Goal: Transaction & Acquisition: Obtain resource

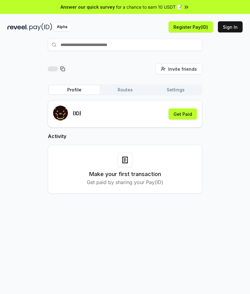
click at [79, 158] on div "Make your first transaction Get paid by sharing your Pay(ID)" at bounding box center [125, 168] width 139 height 33
click at [115, 174] on h3 "Make your first transaction" at bounding box center [125, 174] width 72 height 9
click at [117, 184] on p "Get paid by sharing your Pay(ID)" at bounding box center [125, 181] width 77 height 7
click at [99, 43] on input "text" at bounding box center [125, 45] width 154 height 12
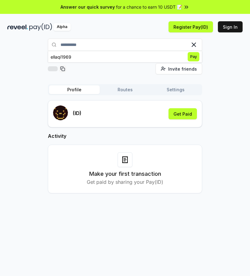
type input "**********"
click at [195, 59] on span "Pay" at bounding box center [194, 56] width 12 height 9
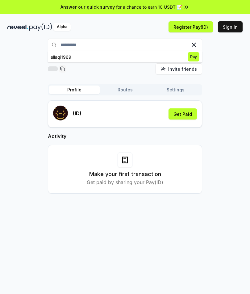
click at [190, 115] on button "Get Paid" at bounding box center [183, 113] width 28 height 11
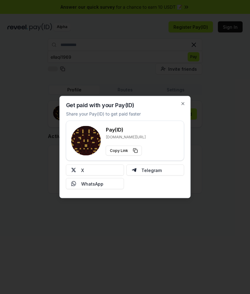
click at [185, 105] on icon "button" at bounding box center [183, 103] width 5 height 5
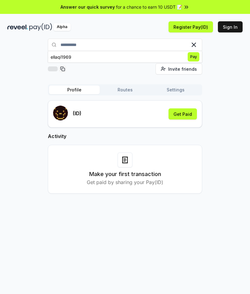
click at [125, 90] on button "Routes" at bounding box center [125, 90] width 51 height 9
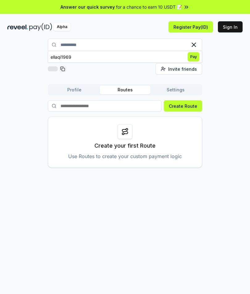
click at [77, 92] on button "Profile" at bounding box center [74, 90] width 51 height 9
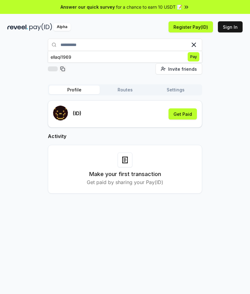
click at [183, 115] on button "Get Paid" at bounding box center [183, 113] width 28 height 11
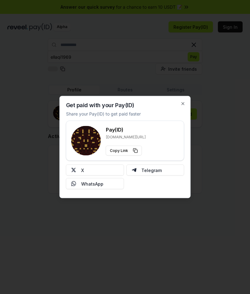
click at [183, 105] on icon "button" at bounding box center [183, 103] width 5 height 5
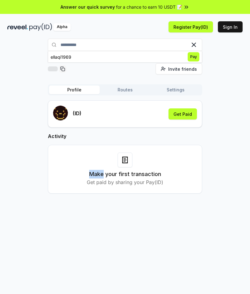
click at [87, 182] on p "Get paid by sharing your Pay(ID)" at bounding box center [125, 181] width 77 height 7
click at [169, 184] on div "Make your first transaction Get paid by sharing your Pay(ID)" at bounding box center [125, 168] width 139 height 33
click at [166, 181] on div "Make your first transaction Get paid by sharing your Pay(ID)" at bounding box center [125, 168] width 139 height 33
click at [178, 185] on div "Make your first transaction Get paid by sharing your Pay(ID)" at bounding box center [125, 168] width 139 height 33
click at [77, 185] on div "Make your first transaction Get paid by sharing your Pay(ID)" at bounding box center [125, 168] width 139 height 33
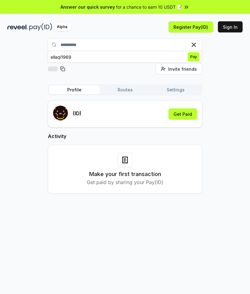
click at [96, 187] on div "Make your first transaction Get paid by sharing your Pay(ID)" at bounding box center [125, 169] width 154 height 49
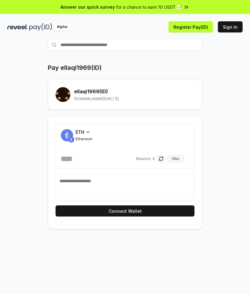
click at [89, 182] on textarea at bounding box center [125, 187] width 131 height 19
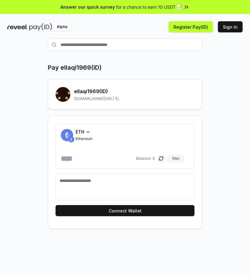
paste textarea "**********"
type textarea "**********"
click at [89, 135] on div "ETH Ethereum" at bounding box center [84, 135] width 17 height 13
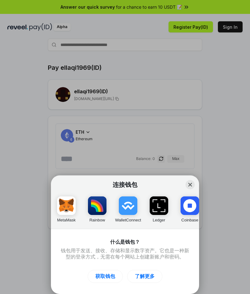
click at [192, 183] on button "Close" at bounding box center [190, 184] width 9 height 9
